Goal: Information Seeking & Learning: Understand process/instructions

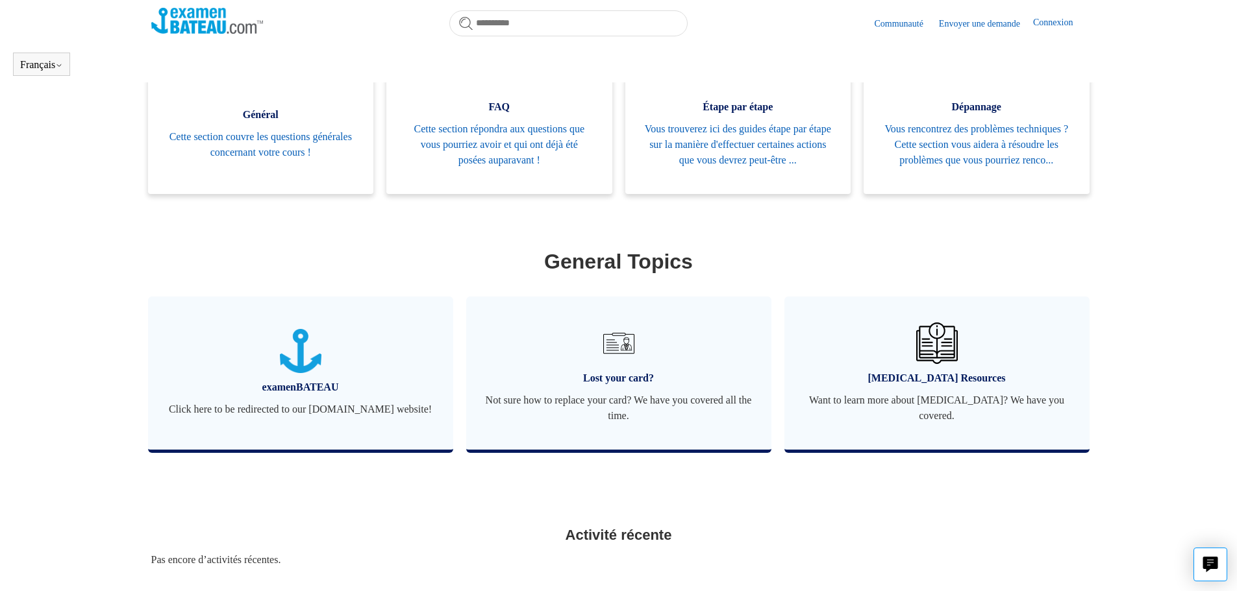
scroll to position [353, 0]
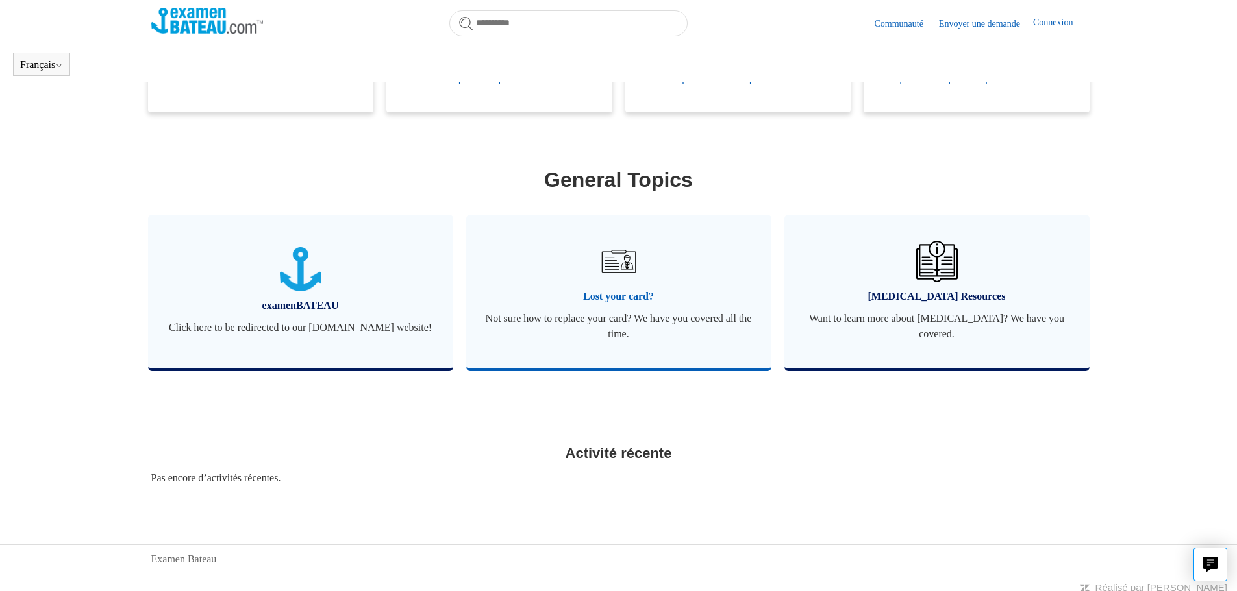
click at [612, 304] on span "Lost your card?" at bounding box center [619, 297] width 266 height 16
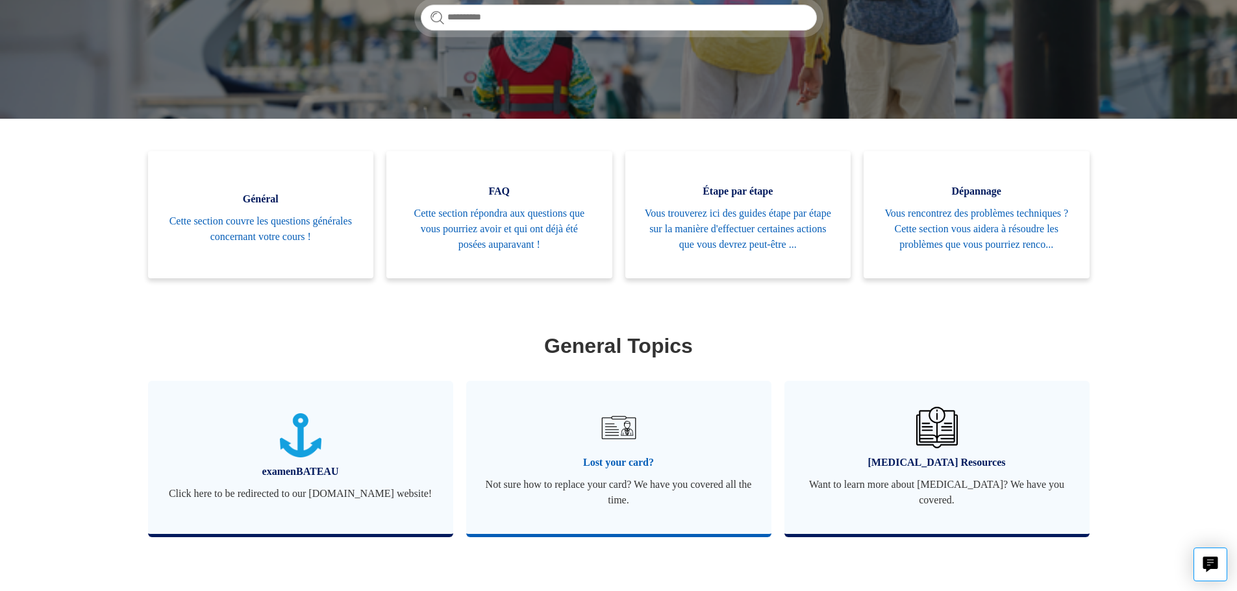
click at [627, 483] on span "Not sure how to replace your card? We have you covered all the time." at bounding box center [619, 492] width 266 height 31
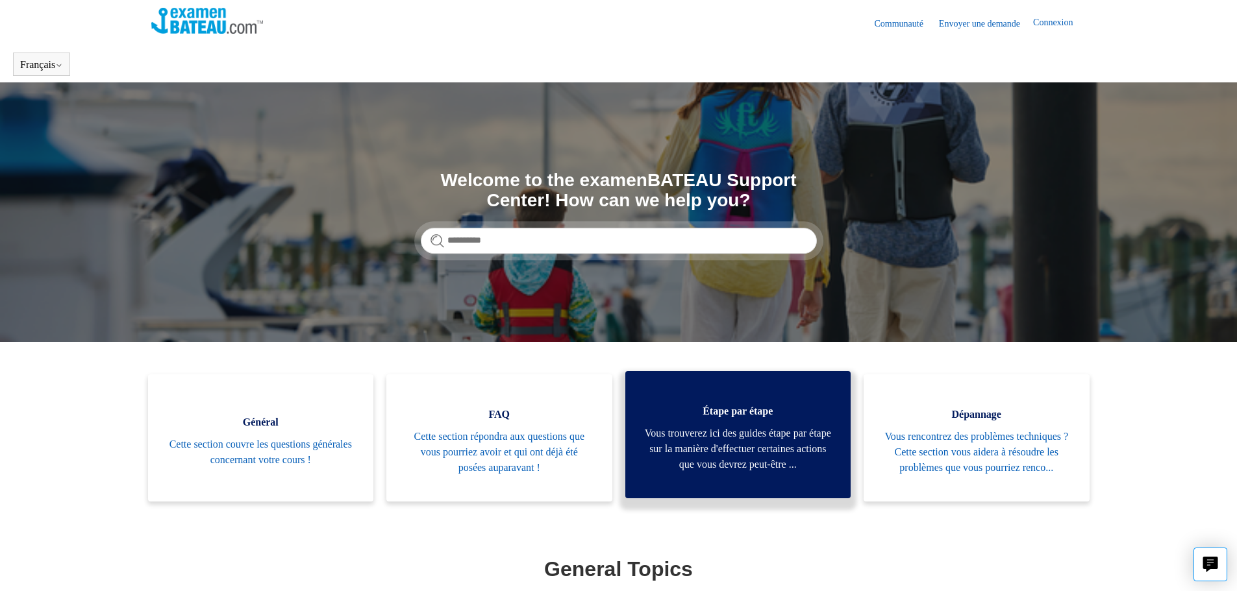
click at [702, 447] on span "Vous trouverez ici des guides étape par étape sur la manière d'effectuer certai…" at bounding box center [738, 449] width 187 height 47
